Goal: Contribute content

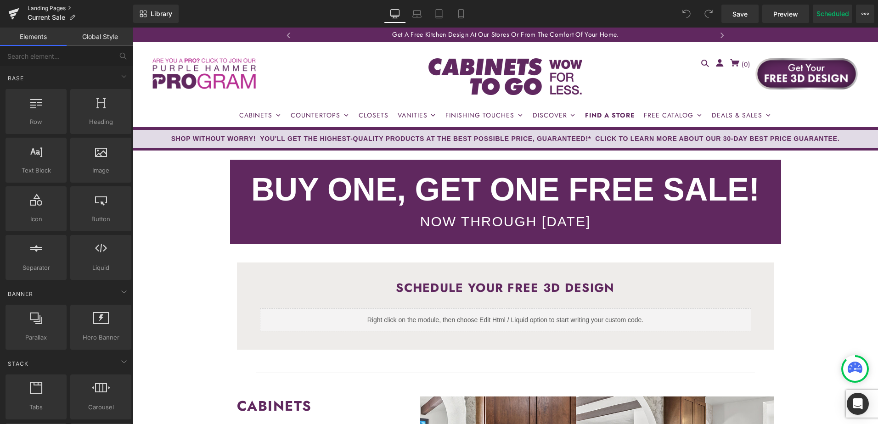
click at [42, 7] on link "Landing Pages" at bounding box center [81, 8] width 106 height 7
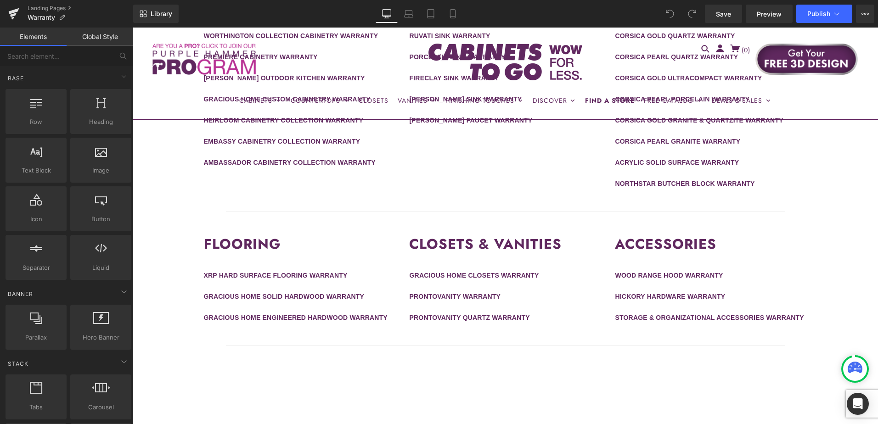
scroll to position [505, 0]
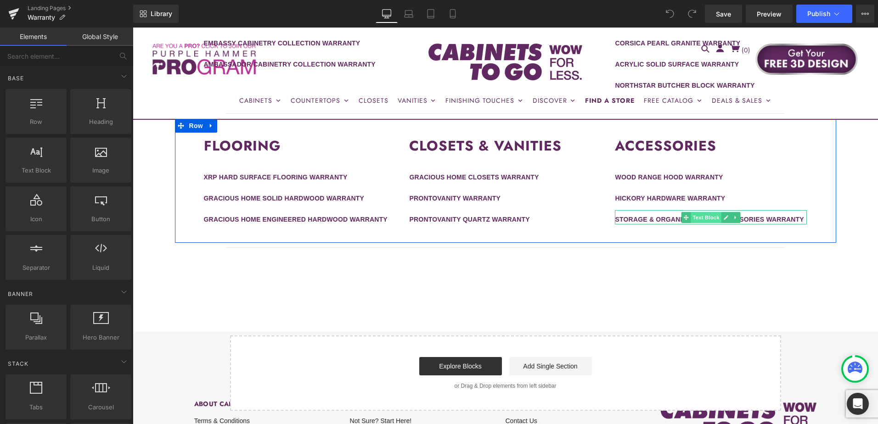
click at [703, 217] on span "Text Block" at bounding box center [706, 217] width 30 height 11
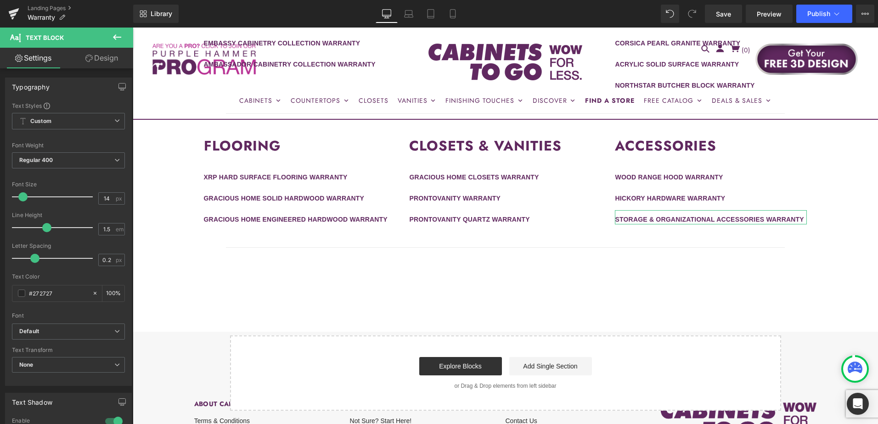
click at [106, 59] on link "Design" at bounding box center [101, 58] width 67 height 21
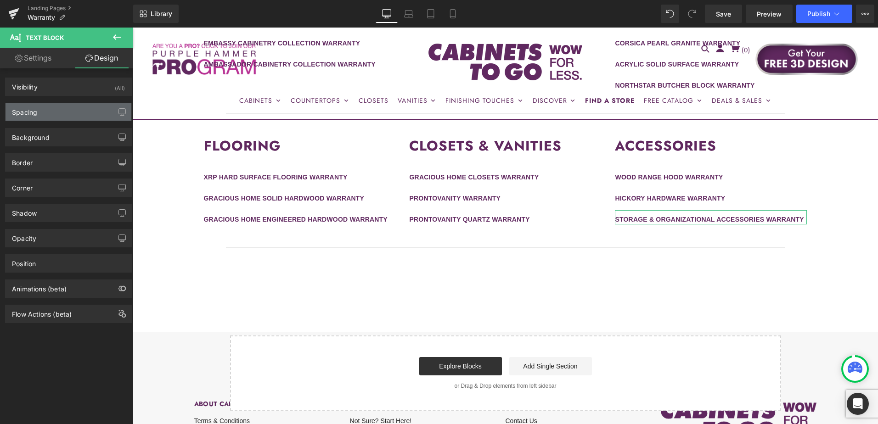
type input "0"
type input "10"
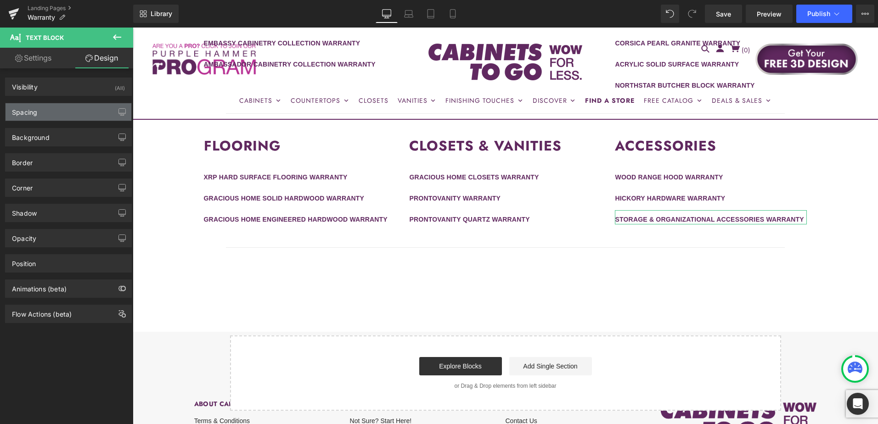
type input "0"
click at [73, 112] on div "Spacing" at bounding box center [69, 111] width 126 height 17
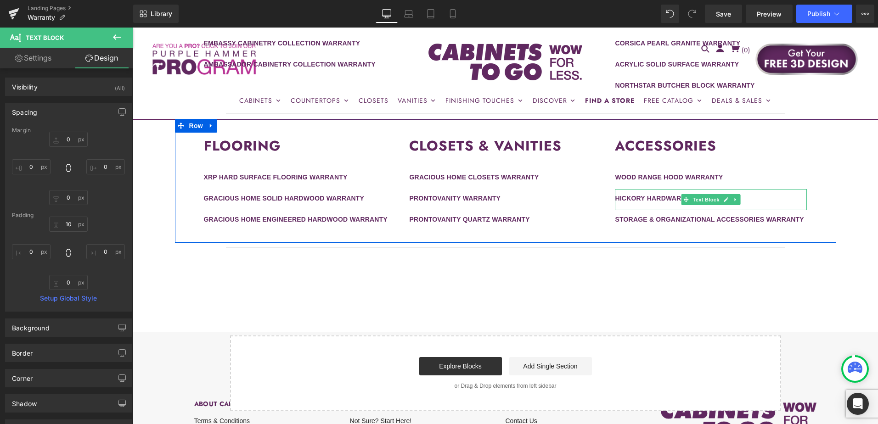
click at [733, 202] on icon at bounding box center [735, 200] width 5 height 6
drag, startPoint x: 729, startPoint y: 186, endPoint x: 712, endPoint y: 167, distance: 25.7
click at [712, 167] on div "ACCESSORIES Heading WOOD RANGE HOOD WARRANTY Text Block HICKORY HARDWARE WARRAN…" at bounding box center [711, 172] width 206 height 106
click at [728, 201] on icon at bounding box center [730, 199] width 5 height 5
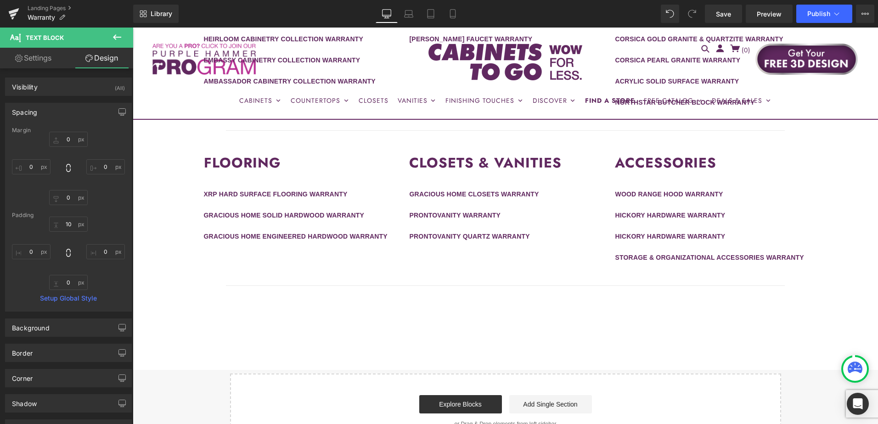
scroll to position [459, 0]
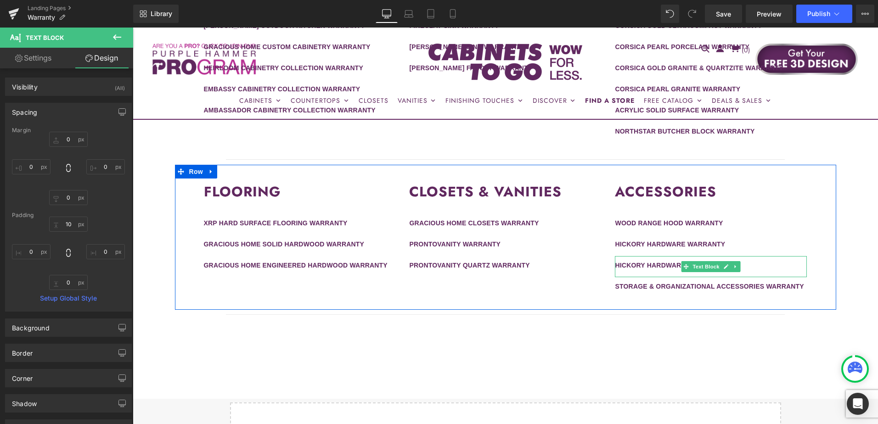
click at [747, 265] on div "HICKORY HARDWARE WARRANTY" at bounding box center [711, 266] width 192 height 21
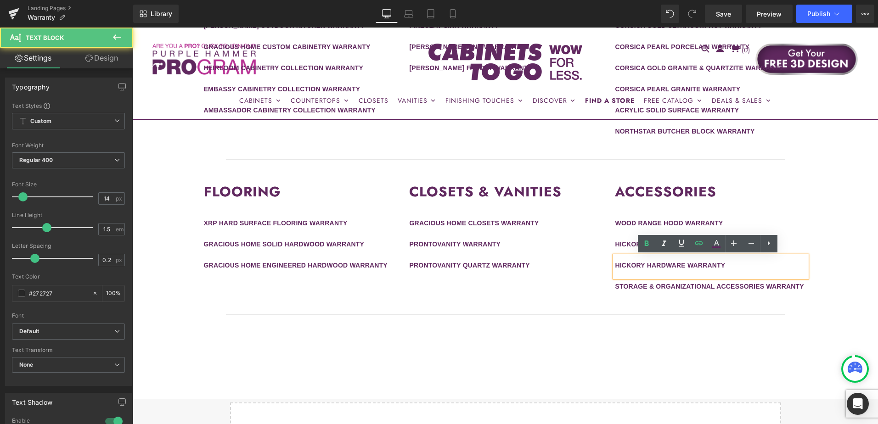
click at [749, 264] on div "HICKORY HARDWARE WARRANTY" at bounding box center [711, 266] width 192 height 21
drag, startPoint x: 682, startPoint y: 268, endPoint x: 613, endPoint y: 269, distance: 68.9
click at [615, 269] on link "HICKORY HARDWARE WARRANTY" at bounding box center [670, 265] width 110 height 7
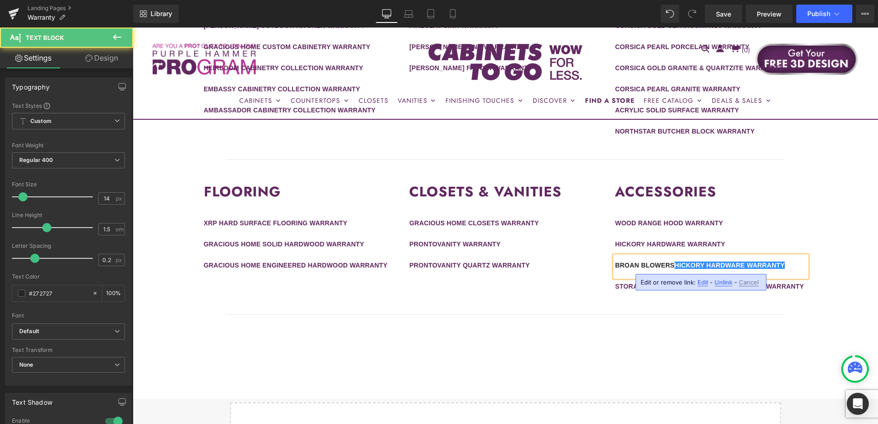
click at [790, 266] on div "BROAN BLOWERS HICKORY HARDWARE WARRANTY" at bounding box center [711, 266] width 192 height 21
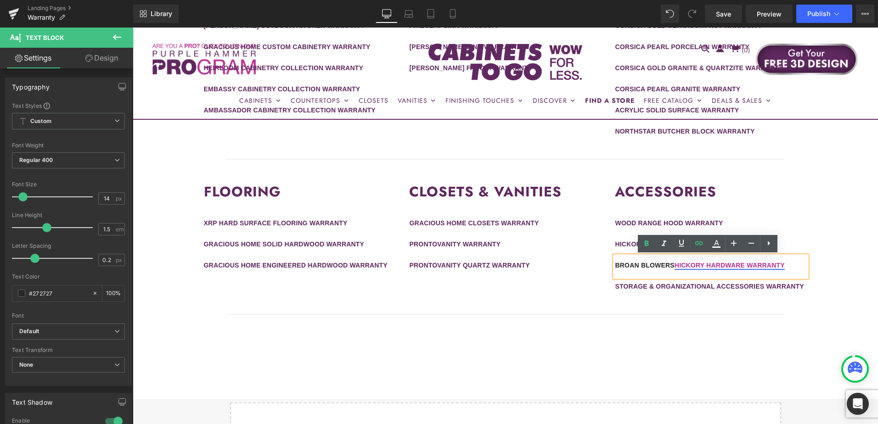
click at [744, 266] on link "HICKORY HARDWARE WARRANTY" at bounding box center [729, 265] width 110 height 7
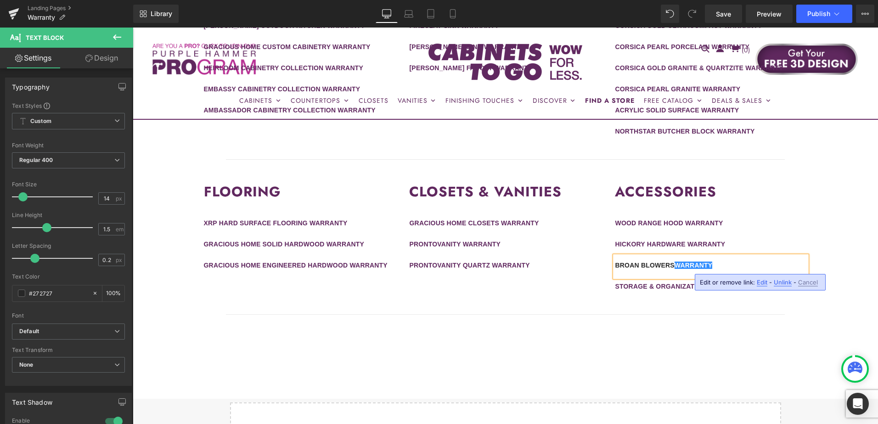
click at [776, 282] on span "Unlink" at bounding box center [782, 283] width 18 height 8
click at [693, 262] on div "BROAN BLOWERS WARRANTY" at bounding box center [711, 266] width 192 height 21
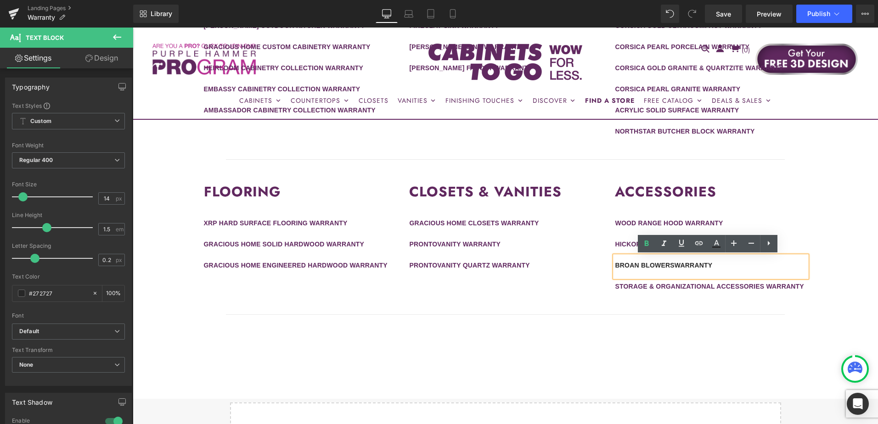
click at [639, 266] on b "BROAN BLOWERS WARRANTY" at bounding box center [663, 265] width 97 height 7
click at [764, 267] on div "BROAN VENTILATOR BLOWERS WARRANTY" at bounding box center [711, 266] width 192 height 21
click at [691, 267] on b "BROAN VENTILATOR BLOWERS WARRANTY" at bounding box center [685, 265] width 140 height 7
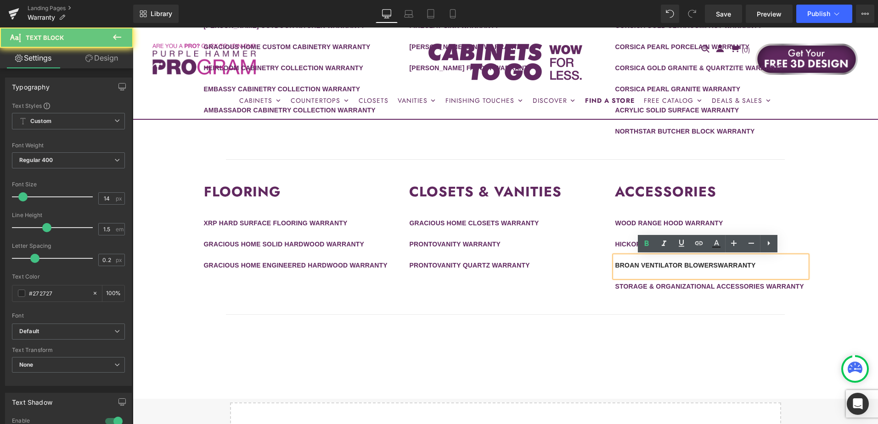
click at [678, 265] on b "BROAN VENTILATOR BLOWERS WARRANTY" at bounding box center [685, 265] width 140 height 7
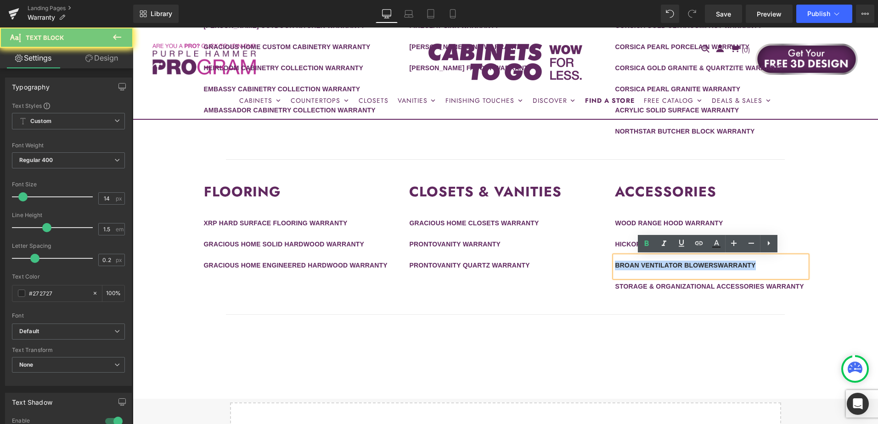
click at [678, 265] on b "BROAN VENTILATOR BLOWERS WARRANTY" at bounding box center [685, 265] width 140 height 7
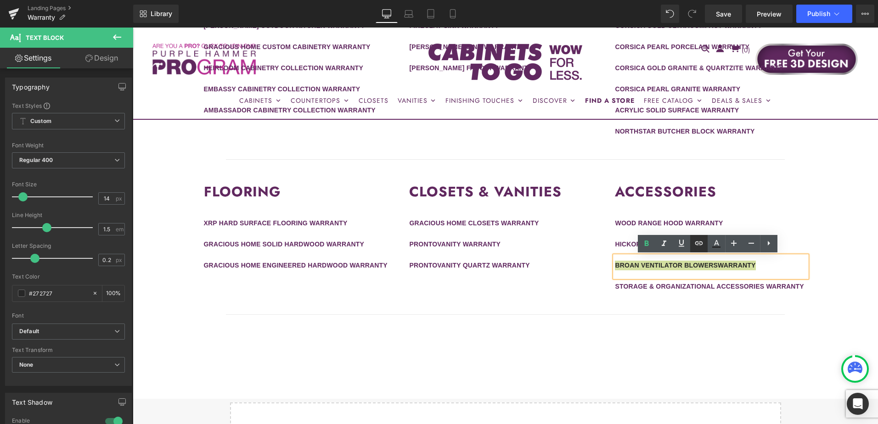
click at [697, 244] on icon at bounding box center [698, 243] width 11 height 11
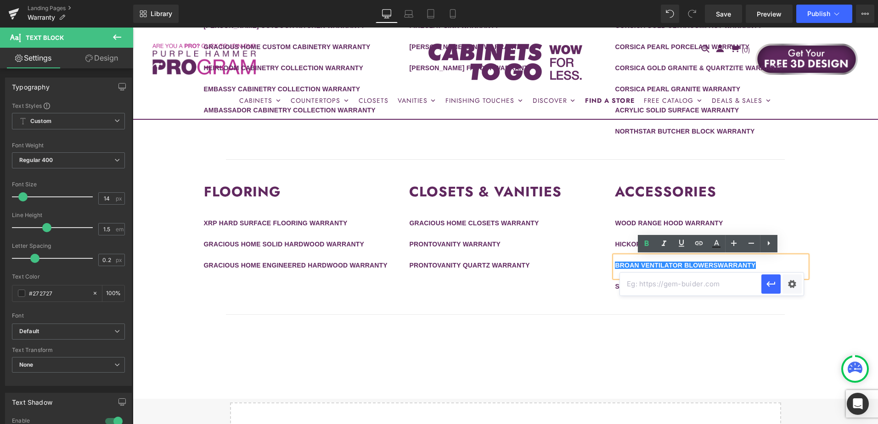
click at [690, 284] on input "text" at bounding box center [690, 284] width 141 height 23
paste input "https://cdn.shopify.com/s/files/1/0196/2351/0078/files/CTG-2025092401-Broan_War…"
type input "https://cdn.shopify.com/s/files/1/0196/2351/0078/files/CTG-2025092401-Broan_War…"
click at [769, 284] on icon "button" at bounding box center [770, 284] width 11 height 11
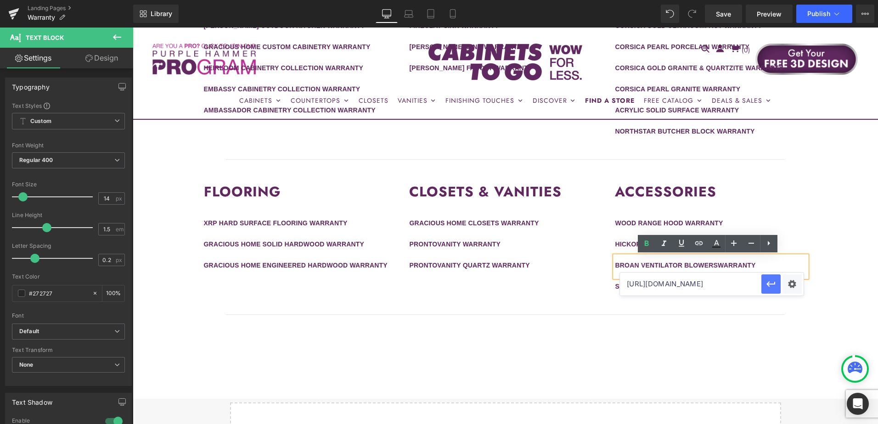
scroll to position [0, 0]
click at [823, 247] on div "FLOORING Heading XRP HARD SURFACE FLOORING WARRANTY Text Block GRACIOUS HOME SO…" at bounding box center [505, 238] width 661 height 146
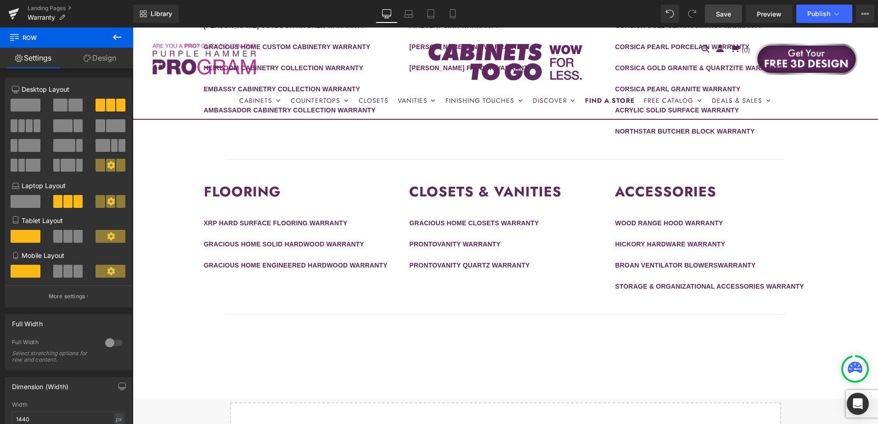
click at [728, 18] on span "Save" at bounding box center [723, 14] width 15 height 10
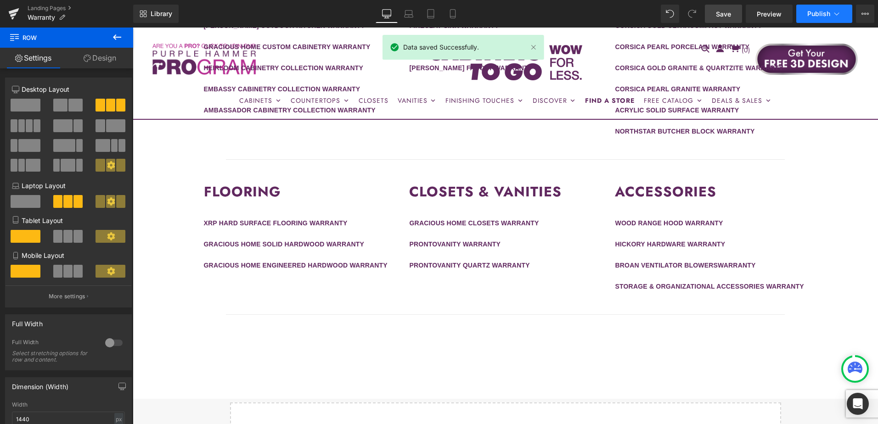
click at [815, 14] on span "Publish" at bounding box center [818, 13] width 23 height 7
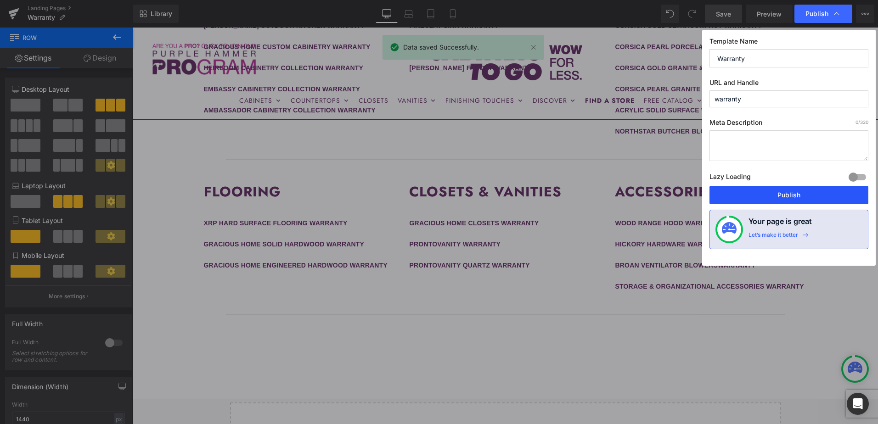
click at [811, 197] on button "Publish" at bounding box center [788, 195] width 159 height 18
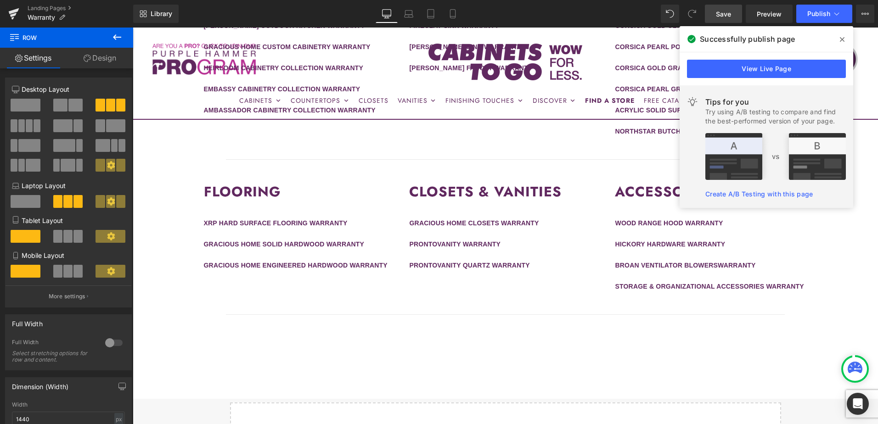
click at [840, 39] on icon at bounding box center [842, 39] width 5 height 7
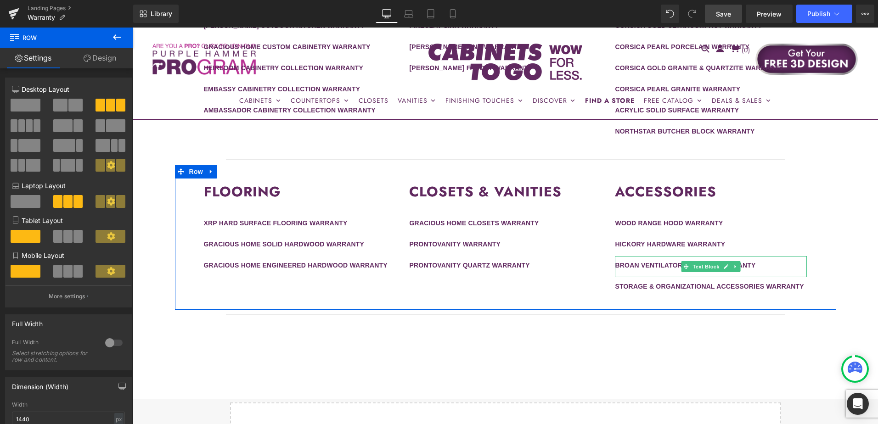
click at [762, 265] on div "BROAN VENTILATOR BLOWERS WARRANTY" at bounding box center [711, 266] width 192 height 21
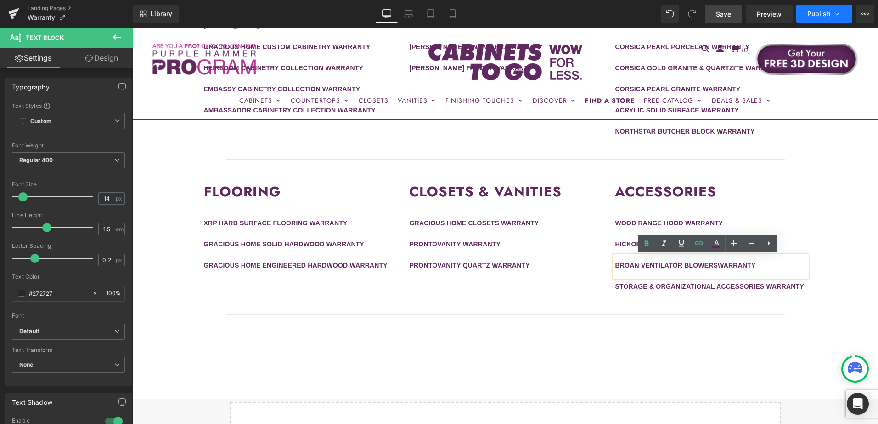
click at [812, 14] on span "Publish" at bounding box center [818, 13] width 23 height 7
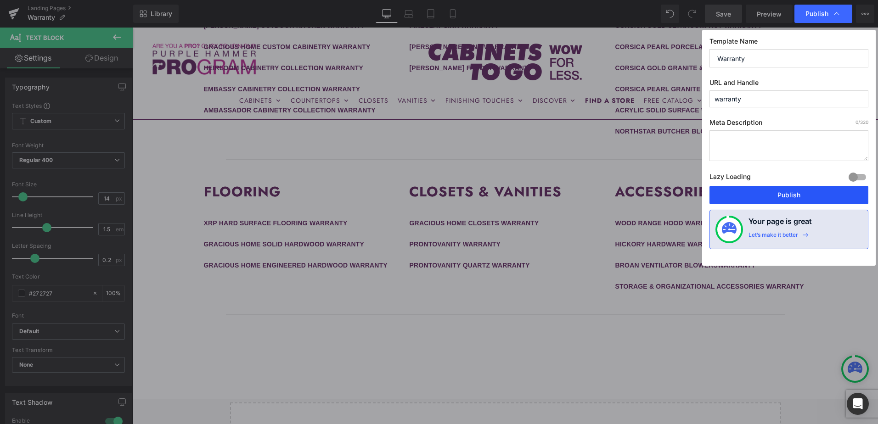
drag, startPoint x: 800, startPoint y: 198, endPoint x: 705, endPoint y: 177, distance: 97.0
click at [800, 198] on button "Publish" at bounding box center [788, 195] width 159 height 18
